Goal: Task Accomplishment & Management: Manage account settings

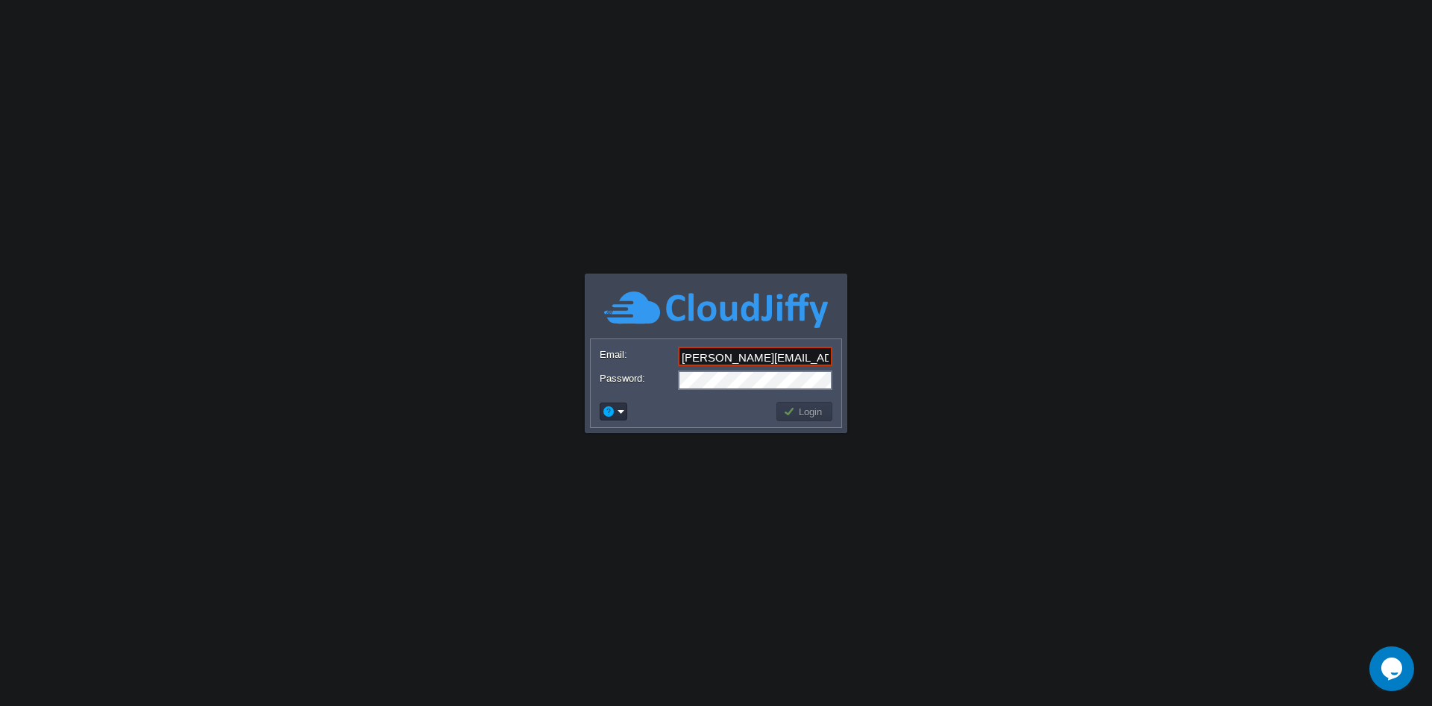
type input "[PERSON_NAME][EMAIL_ADDRESS][DOMAIN_NAME]"
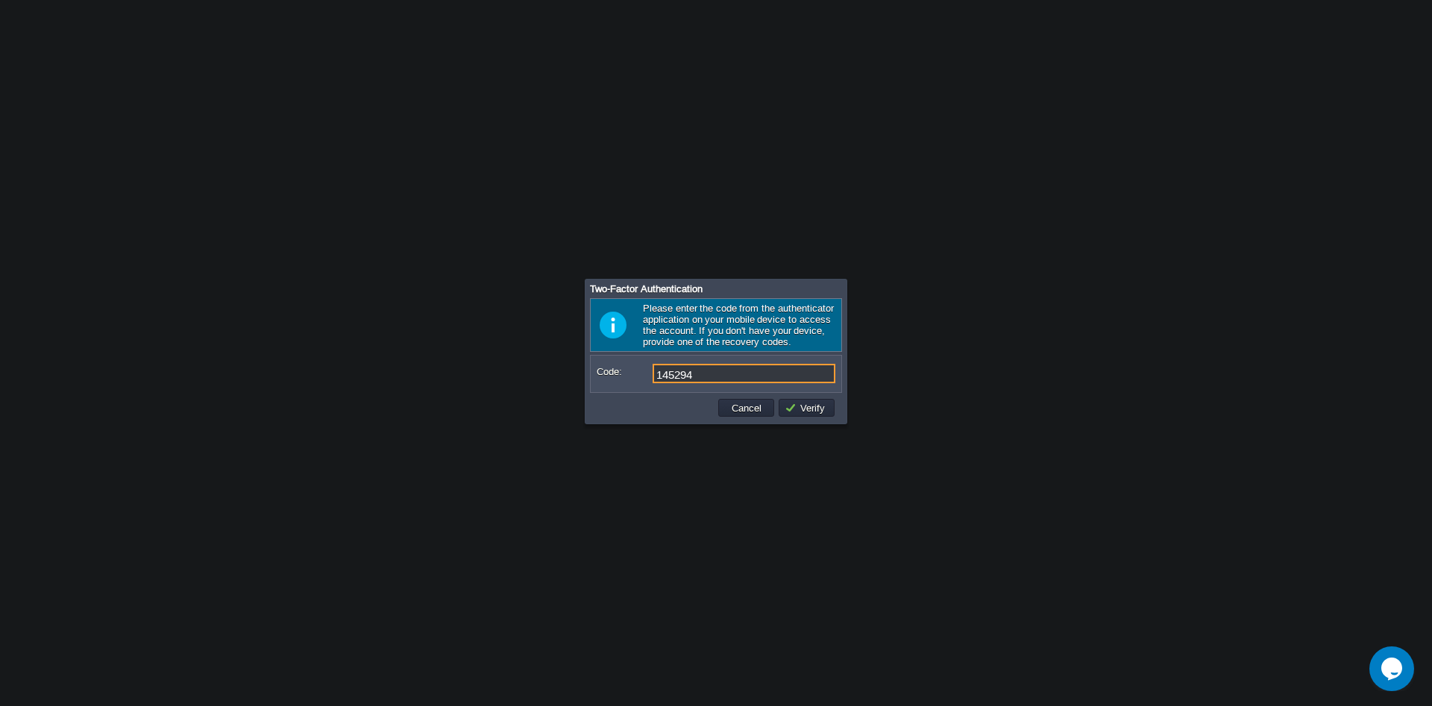
type input "145294"
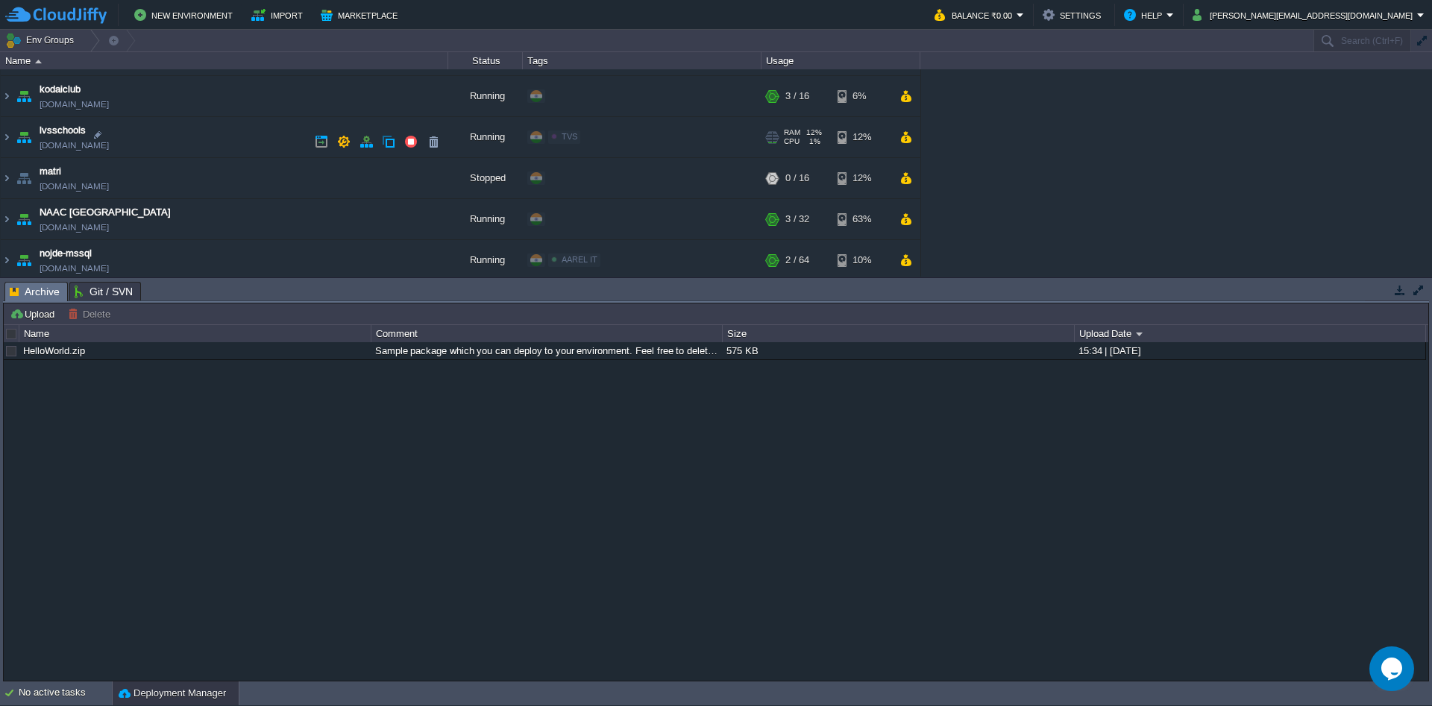
scroll to position [738, 0]
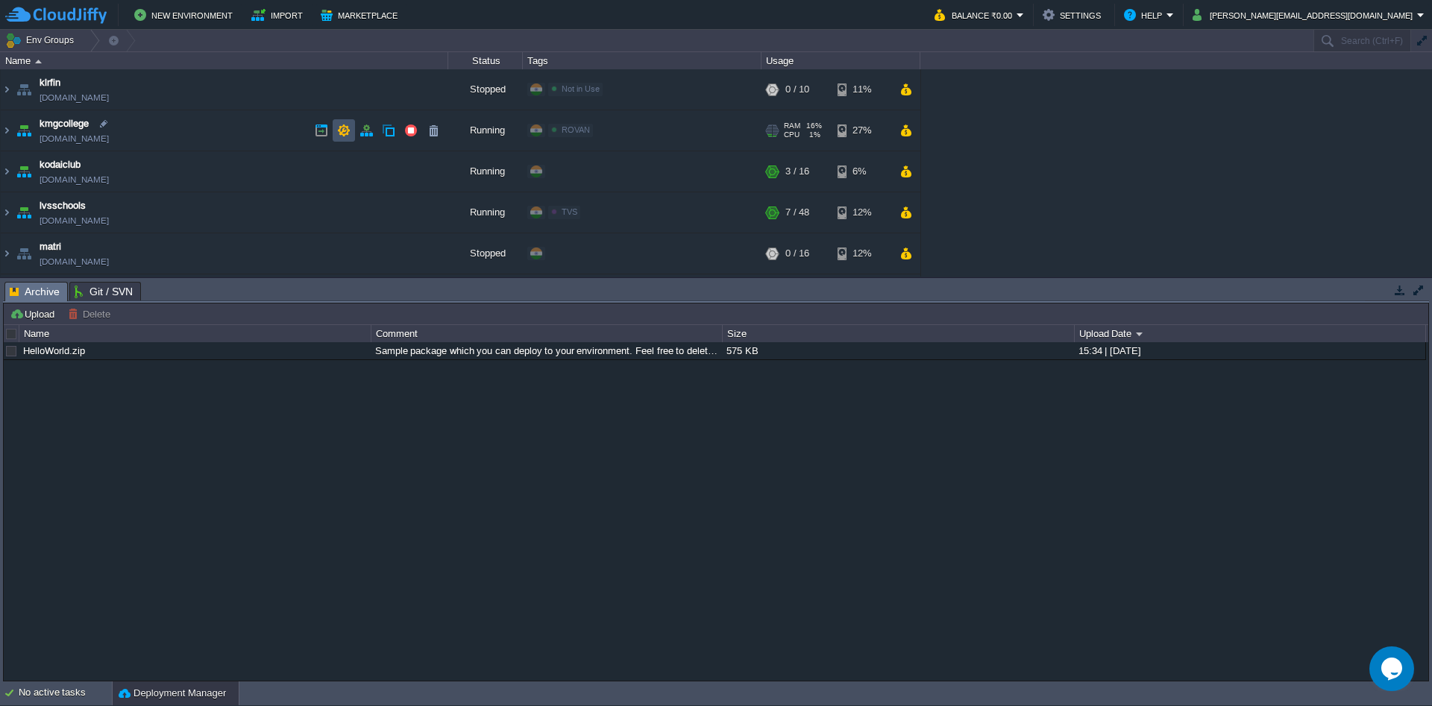
click at [338, 128] on button "button" at bounding box center [343, 130] width 13 height 13
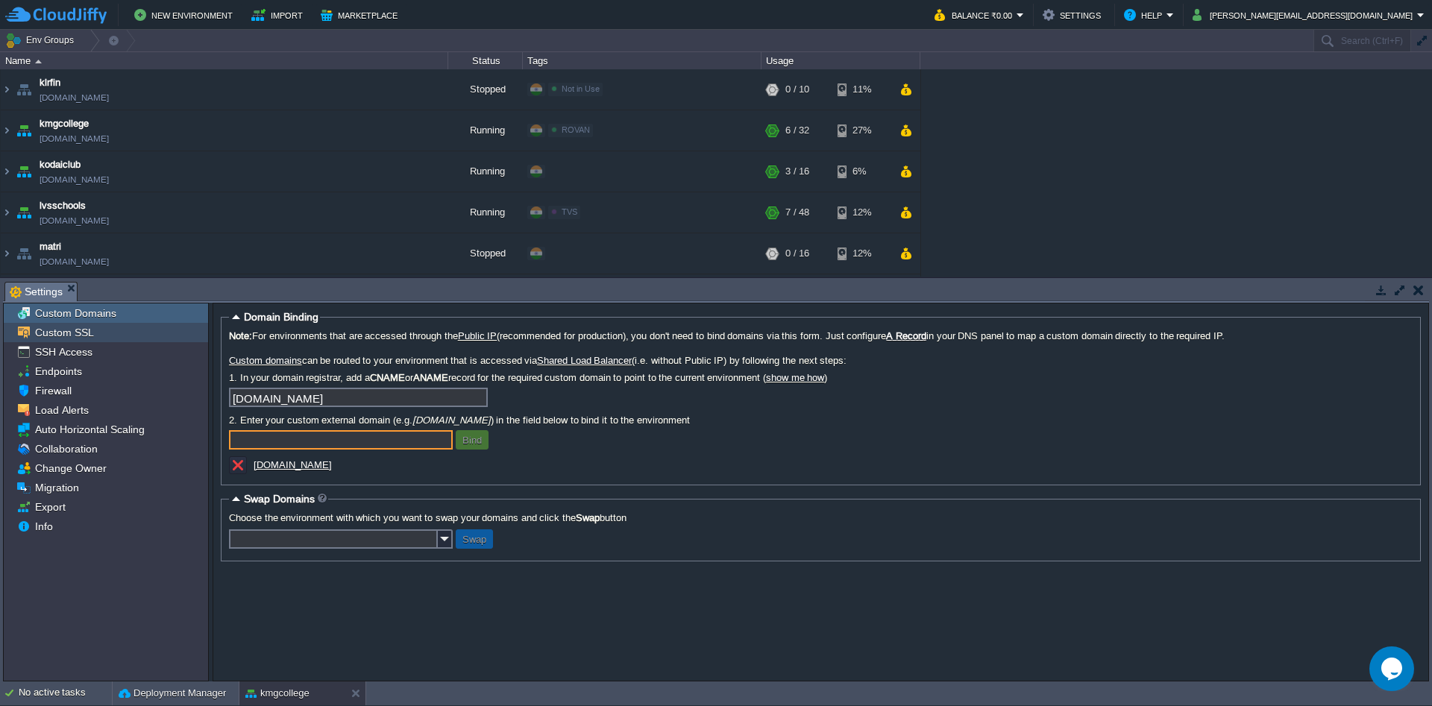
click at [73, 333] on span "Custom SSL" at bounding box center [64, 332] width 64 height 13
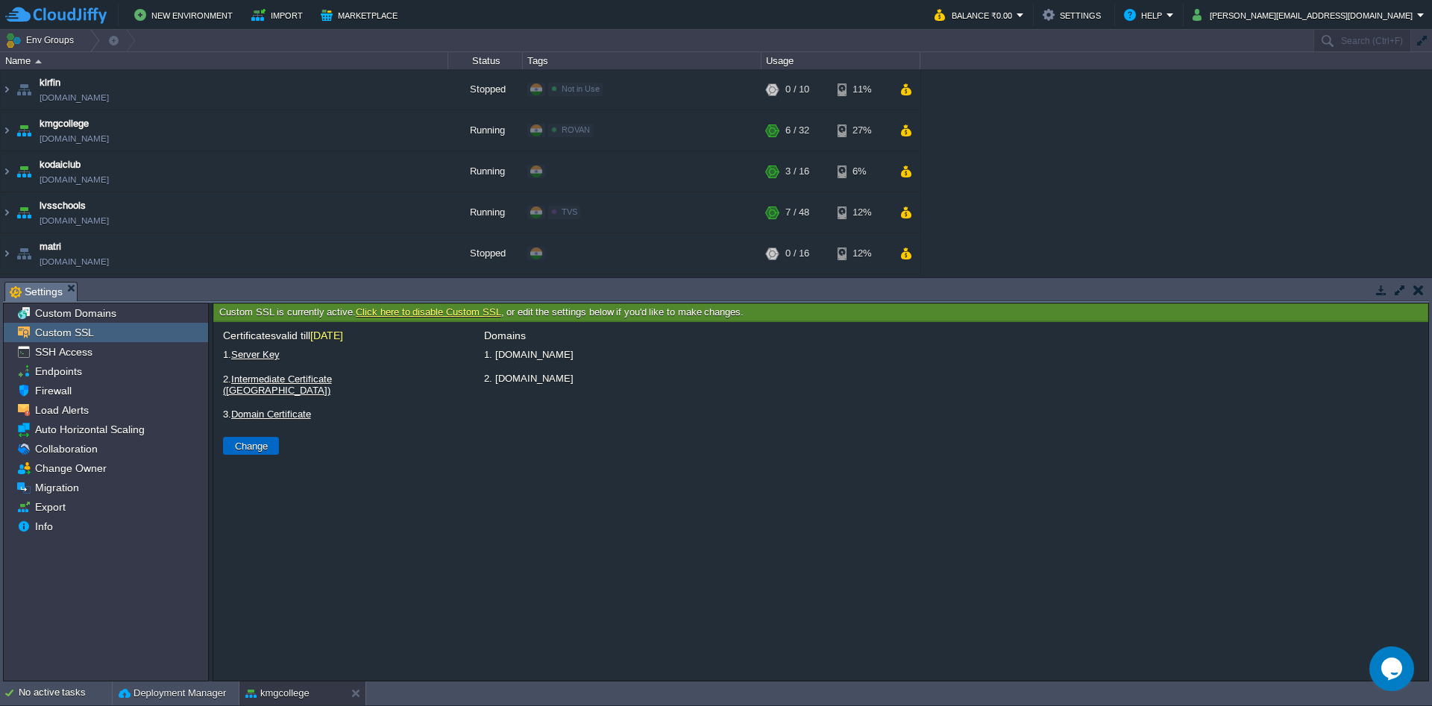
click at [253, 442] on button "Change" at bounding box center [251, 445] width 42 height 13
type input "Select File"
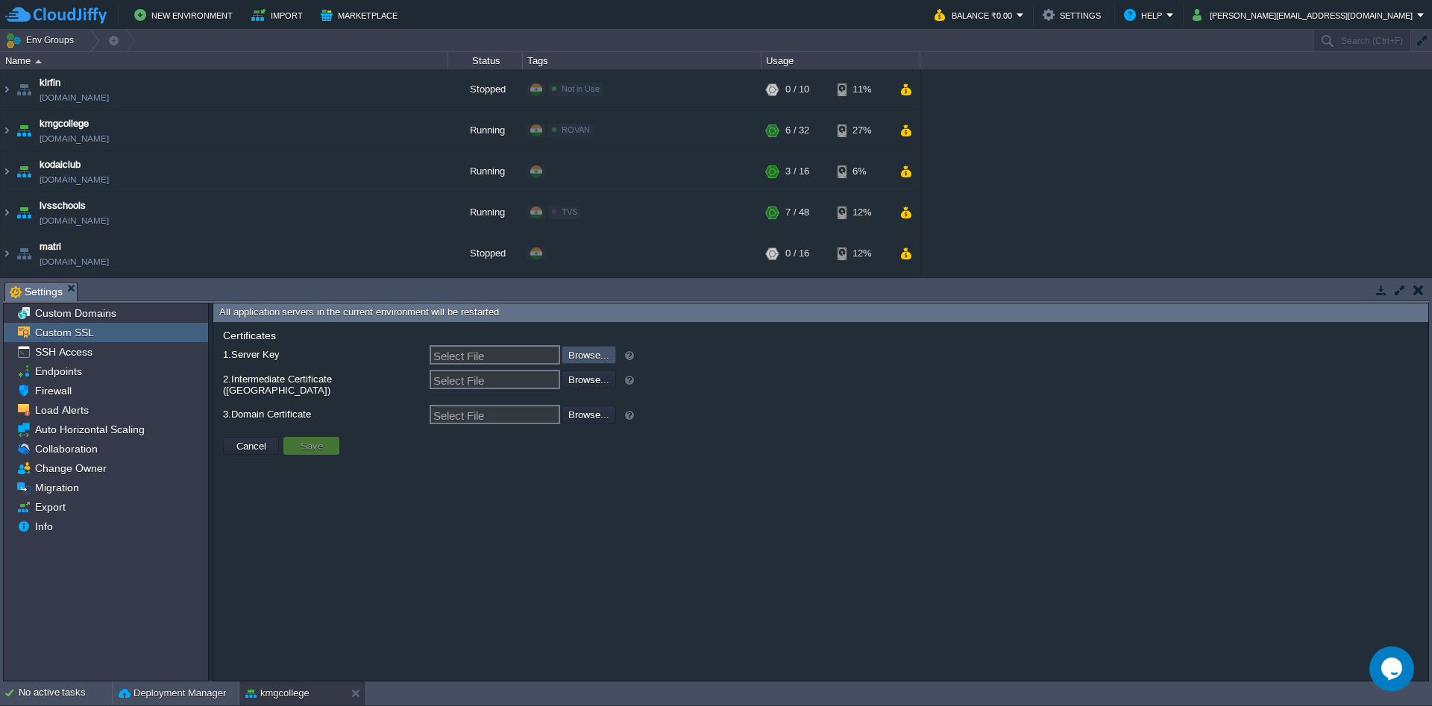
click at [592, 360] on input "file" at bounding box center [521, 354] width 189 height 16
type input "C:\fakepath\kmgcollege_org_KEY_2025.txt"
type input "kmgcollege_org_KEY_2025.txt"
click at [591, 384] on input "file" at bounding box center [521, 379] width 189 height 16
click at [577, 406] on input "file" at bounding box center [521, 414] width 189 height 16
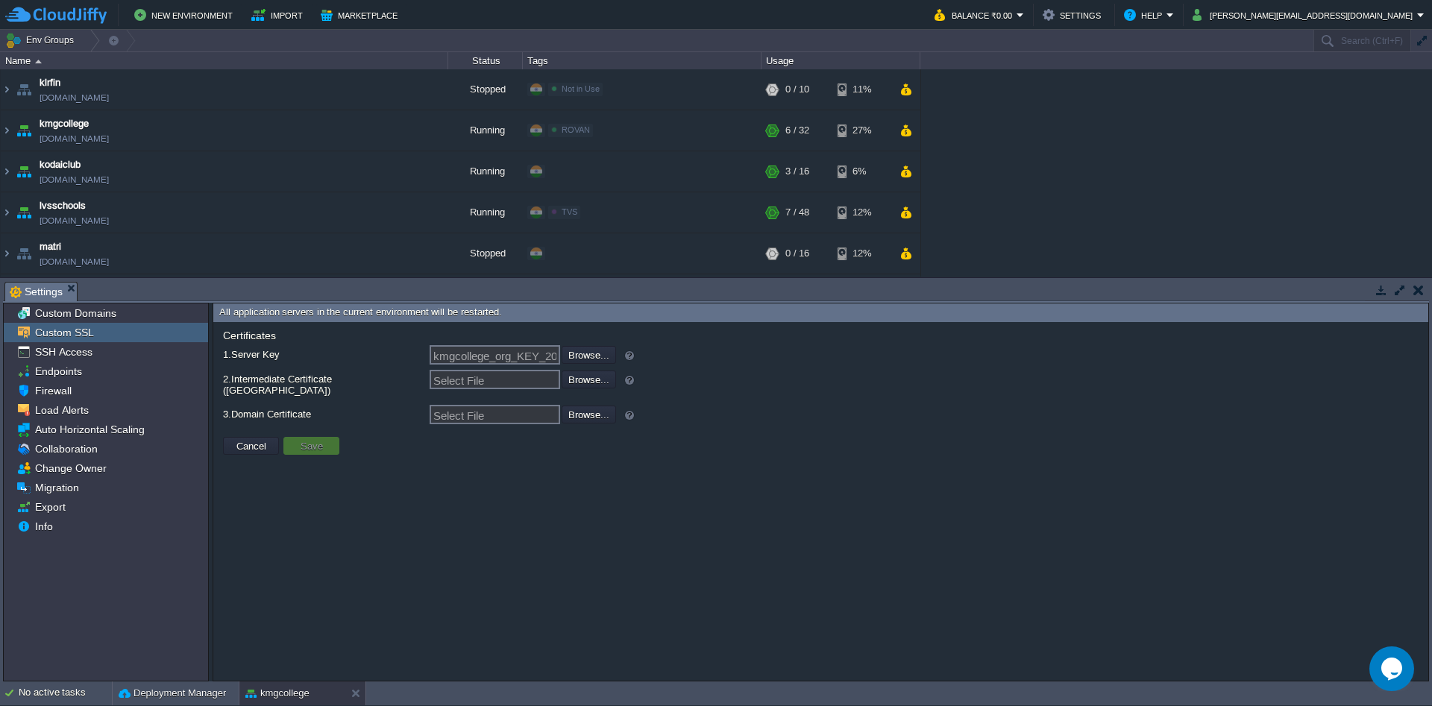
type input "C:\fakepath\kmgcollege_org_CRT_2025.txt"
type input "kmgcollege_org_CRT_2025.txt"
click at [604, 380] on input "file" at bounding box center [521, 379] width 189 height 16
type input "C:\fakepath\CA-Bundle-2025.txt"
type input "CA-Bundle-2025.txt"
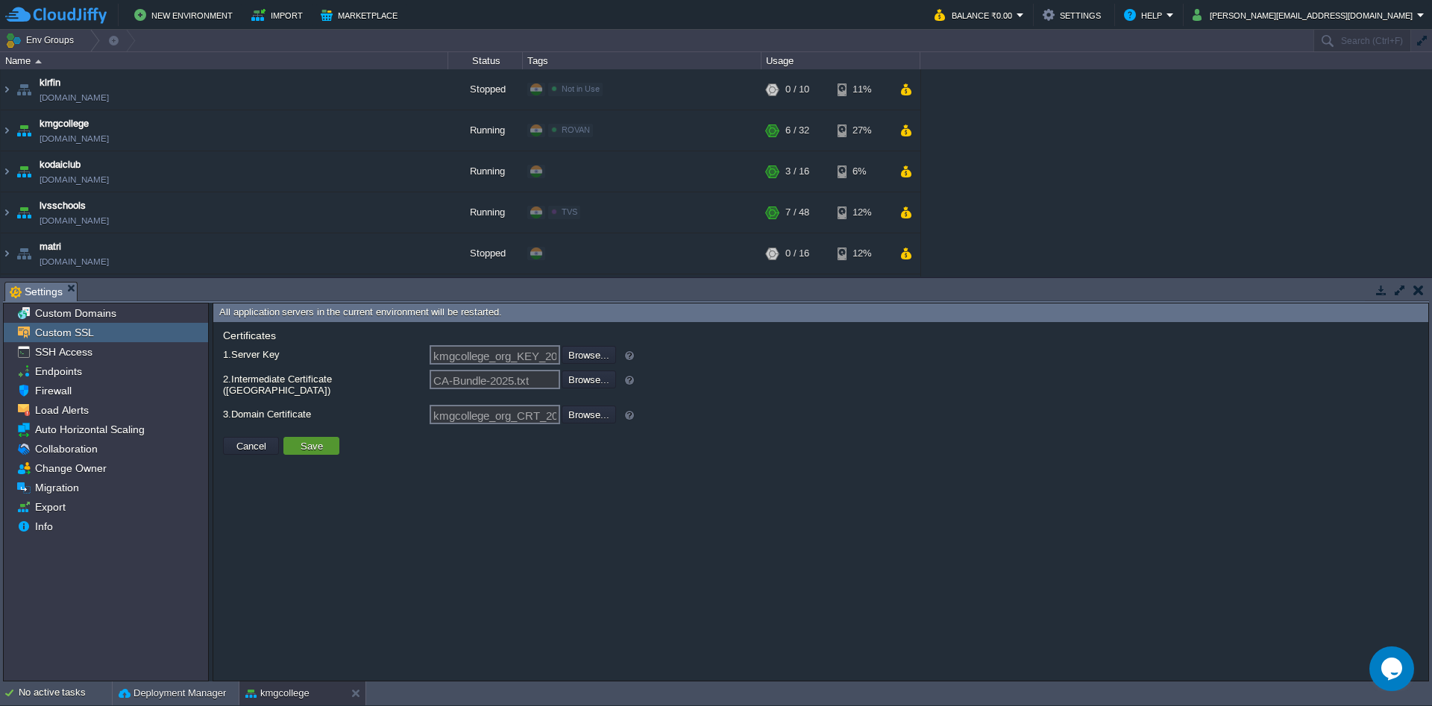
click at [329, 437] on td "Save" at bounding box center [311, 446] width 56 height 18
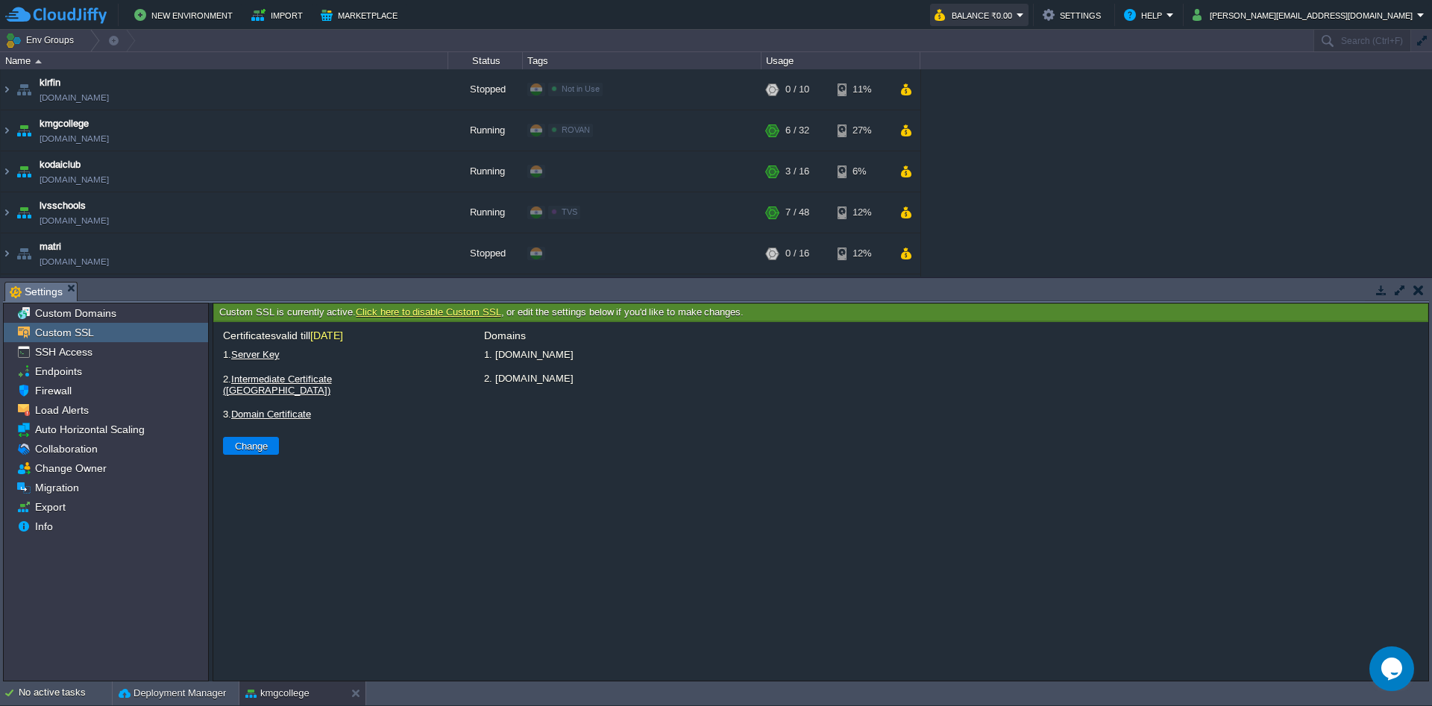
click at [1016, 16] on button "Balance ₹0.00" at bounding box center [975, 15] width 82 height 18
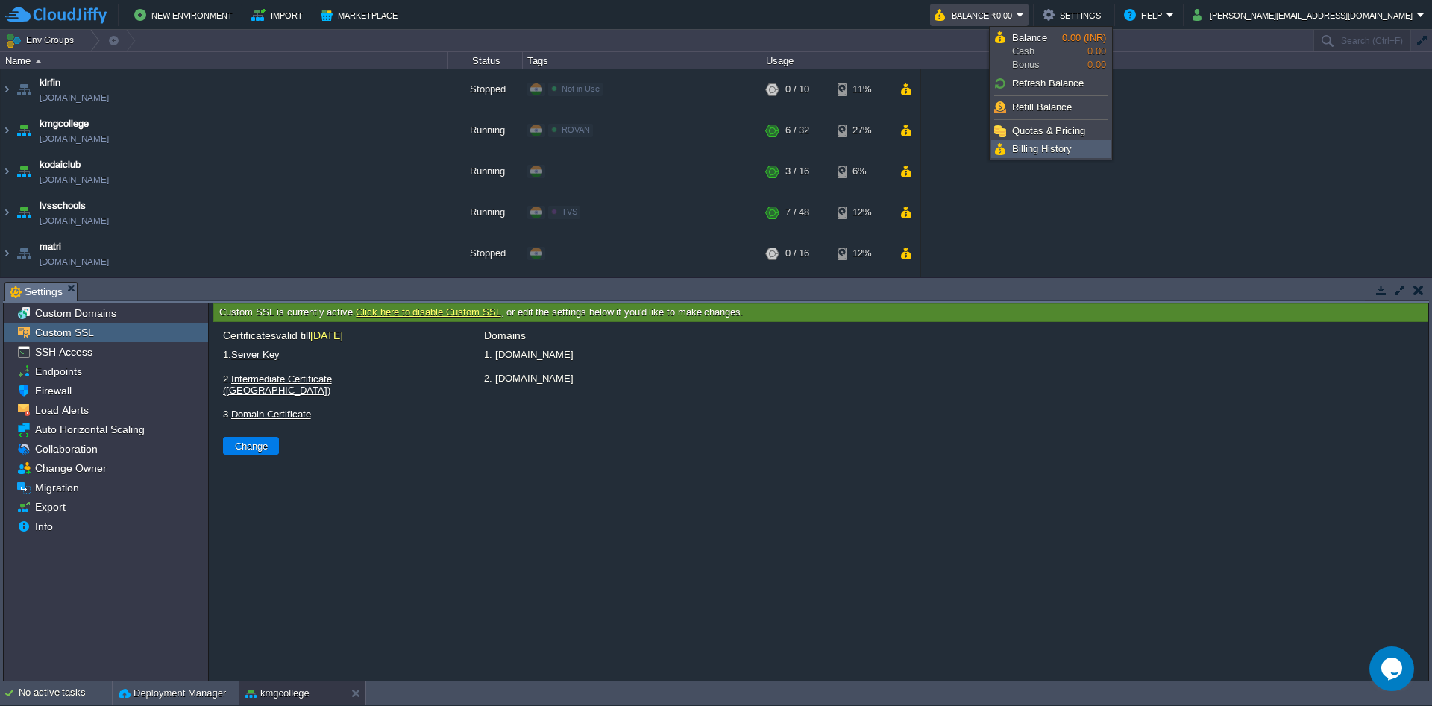
click at [1037, 143] on span "Billing History" at bounding box center [1042, 148] width 60 height 11
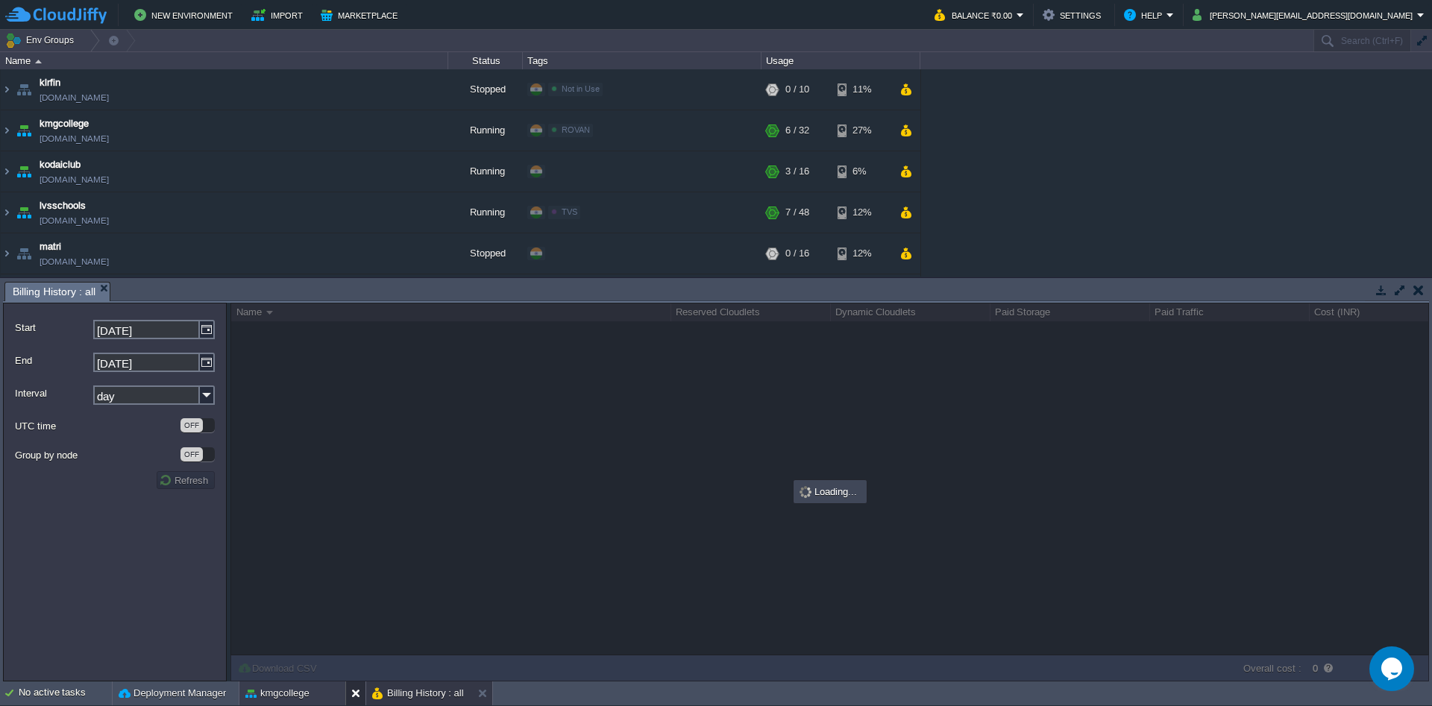
click at [351, 694] on button at bounding box center [358, 693] width 15 height 15
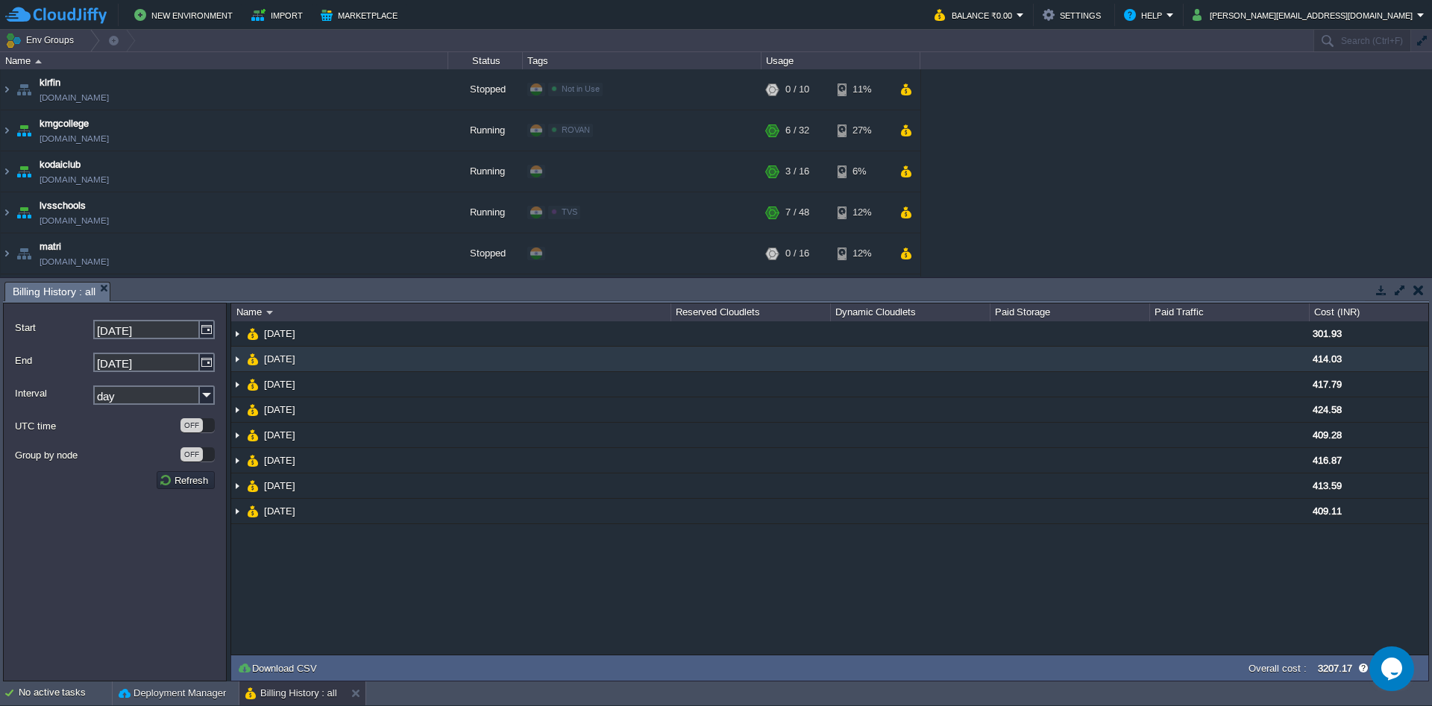
click at [242, 362] on img at bounding box center [237, 359] width 12 height 25
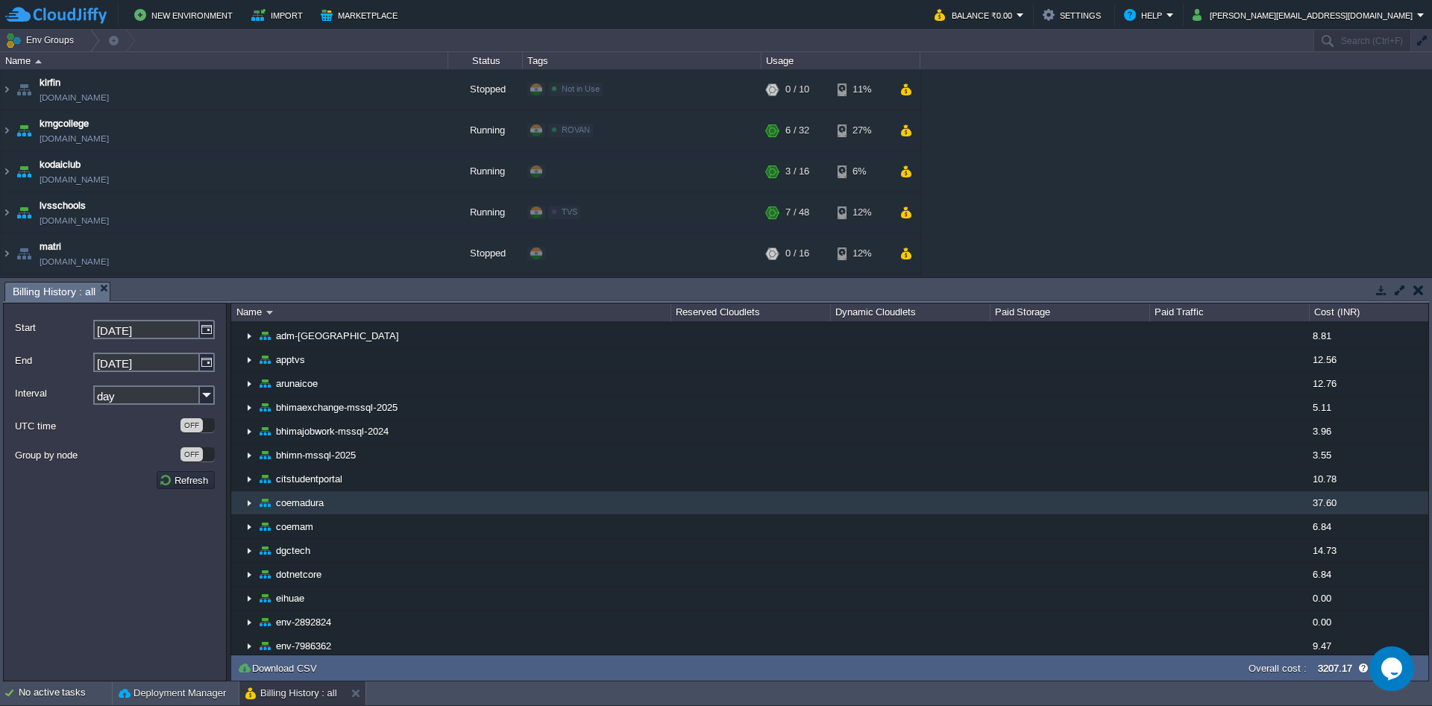
scroll to position [0, 0]
